Goal: Navigation & Orientation: Find specific page/section

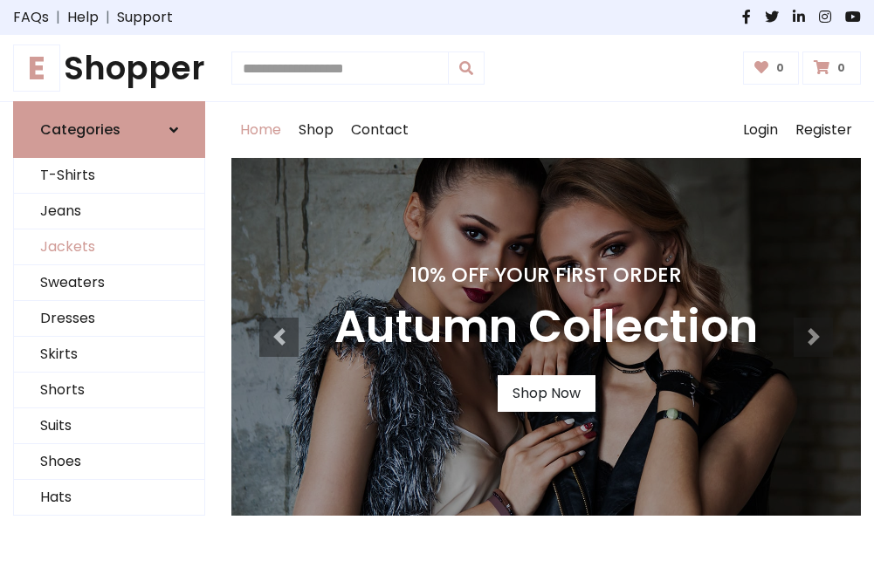
click at [109, 248] on link "Jackets" at bounding box center [109, 248] width 190 height 36
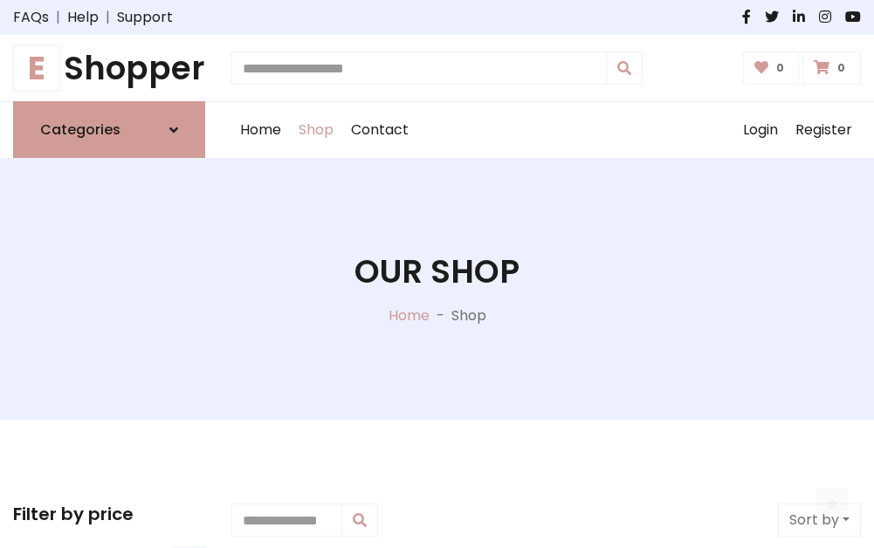
scroll to position [789, 0]
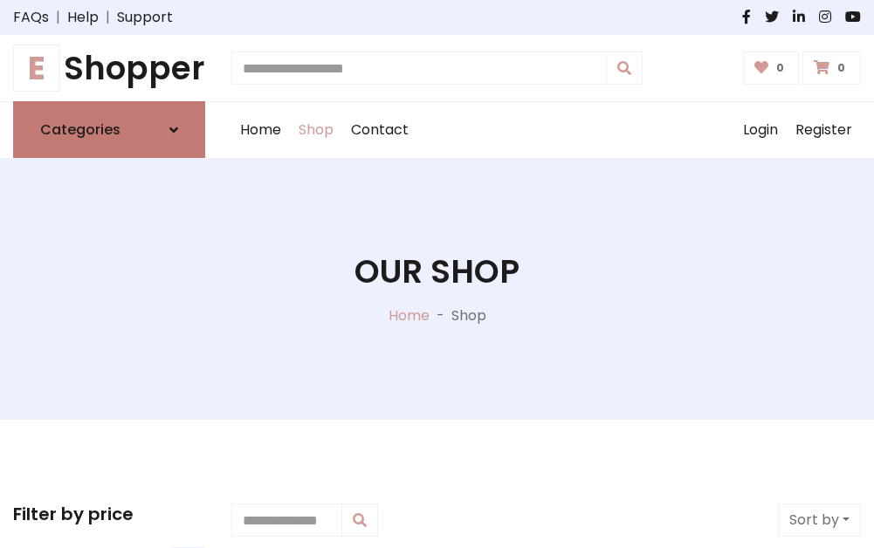
click at [109, 130] on h6 "Categories" at bounding box center [80, 129] width 80 height 17
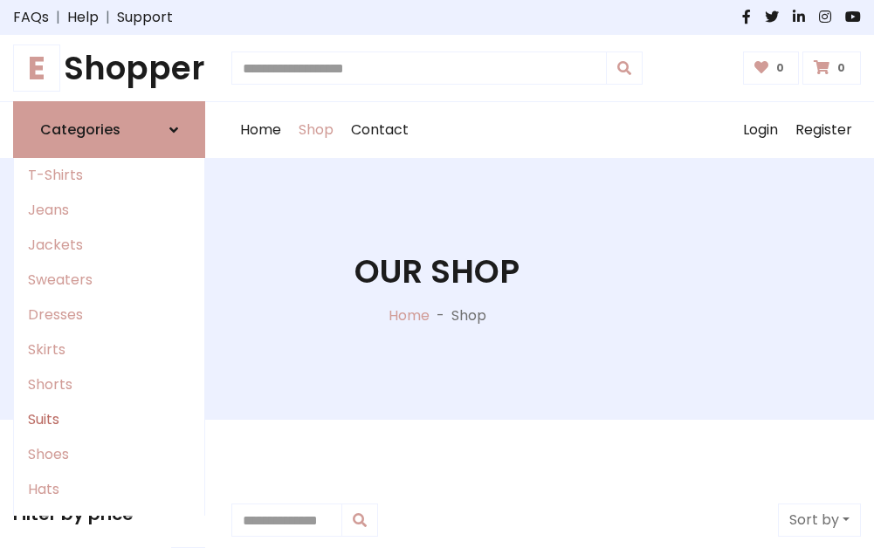
click at [109, 420] on link "Suits" at bounding box center [109, 419] width 190 height 35
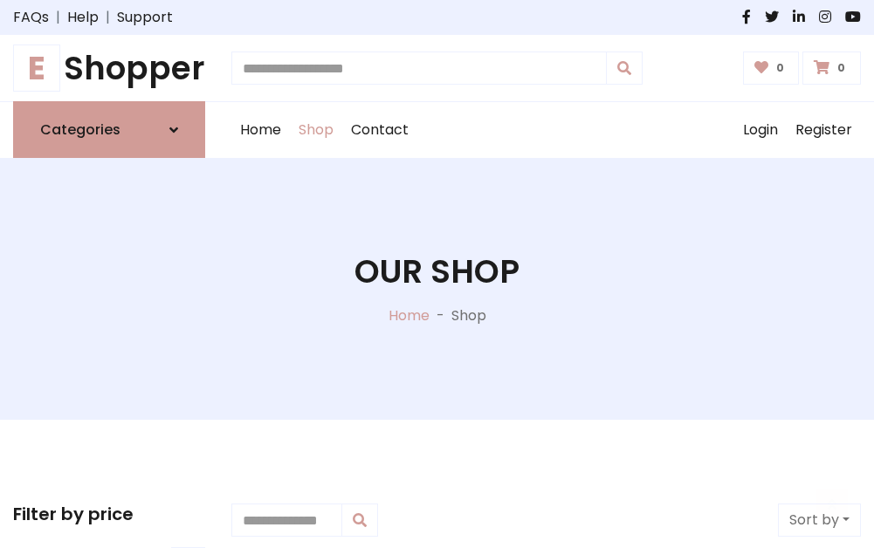
scroll to position [1262, 0]
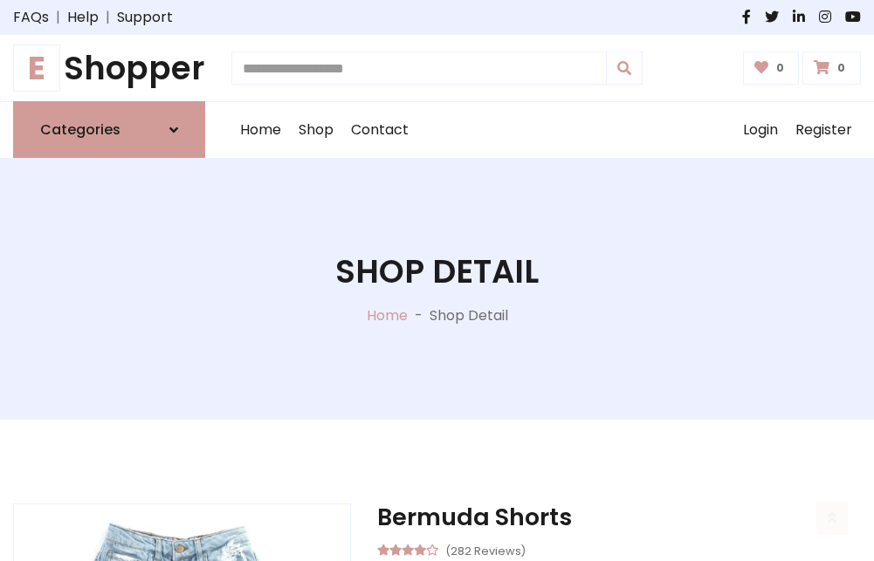
scroll to position [1632, 0]
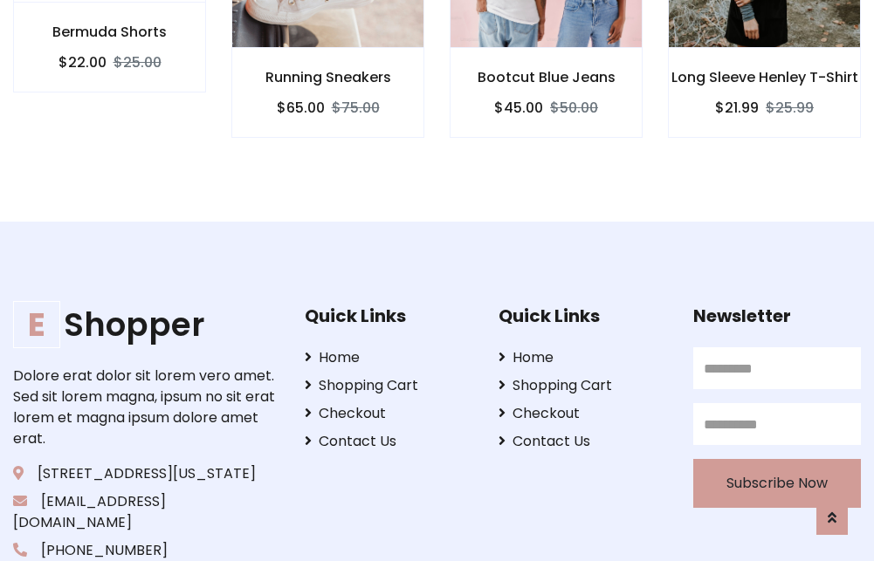
scroll to position [1630, 0]
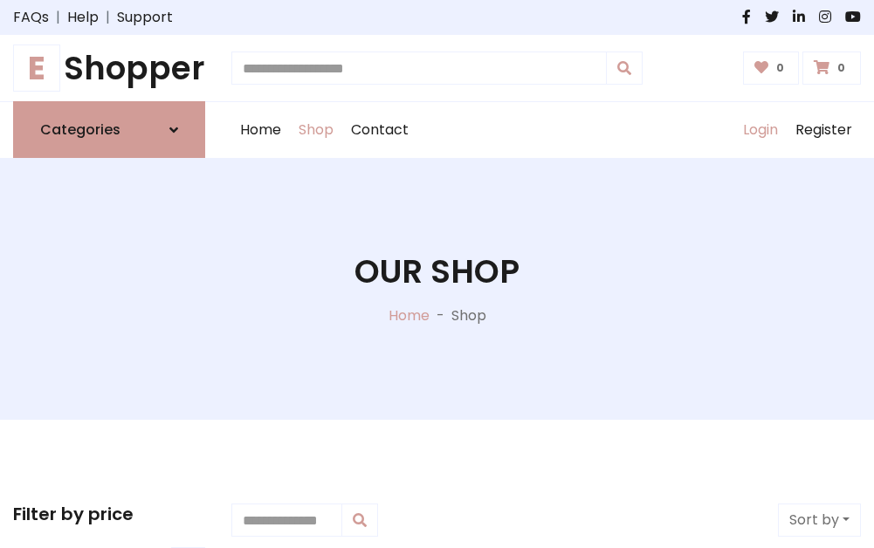
click at [760, 130] on link "Login" at bounding box center [760, 130] width 52 height 56
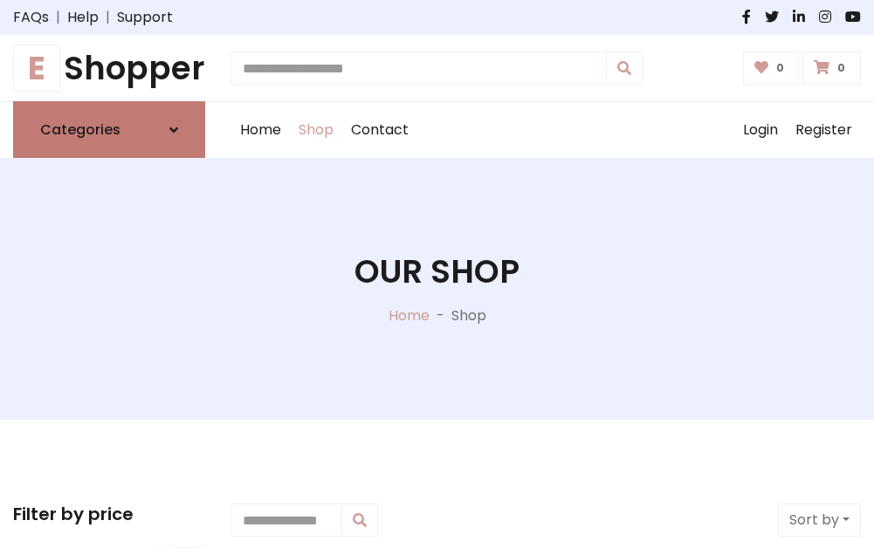
click at [174, 130] on icon at bounding box center [173, 130] width 9 height 14
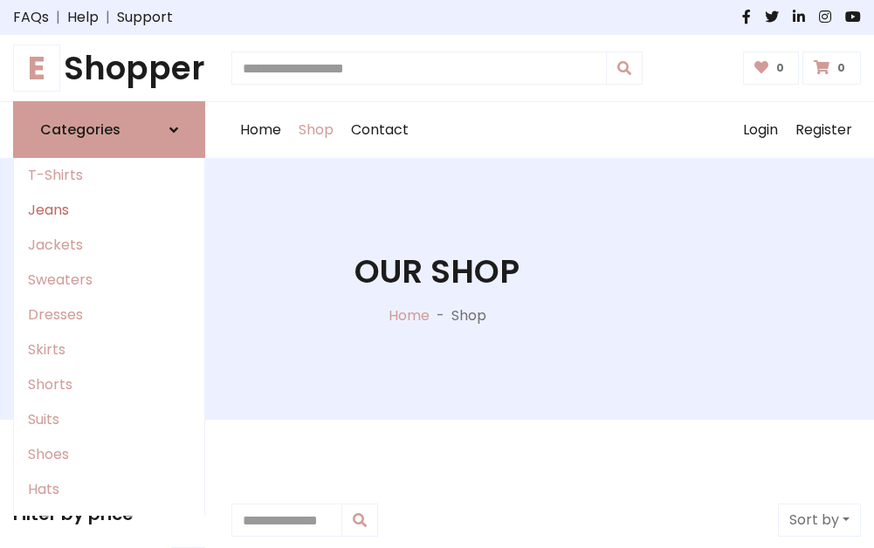
click at [109, 210] on link "Jeans" at bounding box center [109, 210] width 190 height 35
